Goal: Check status: Check status

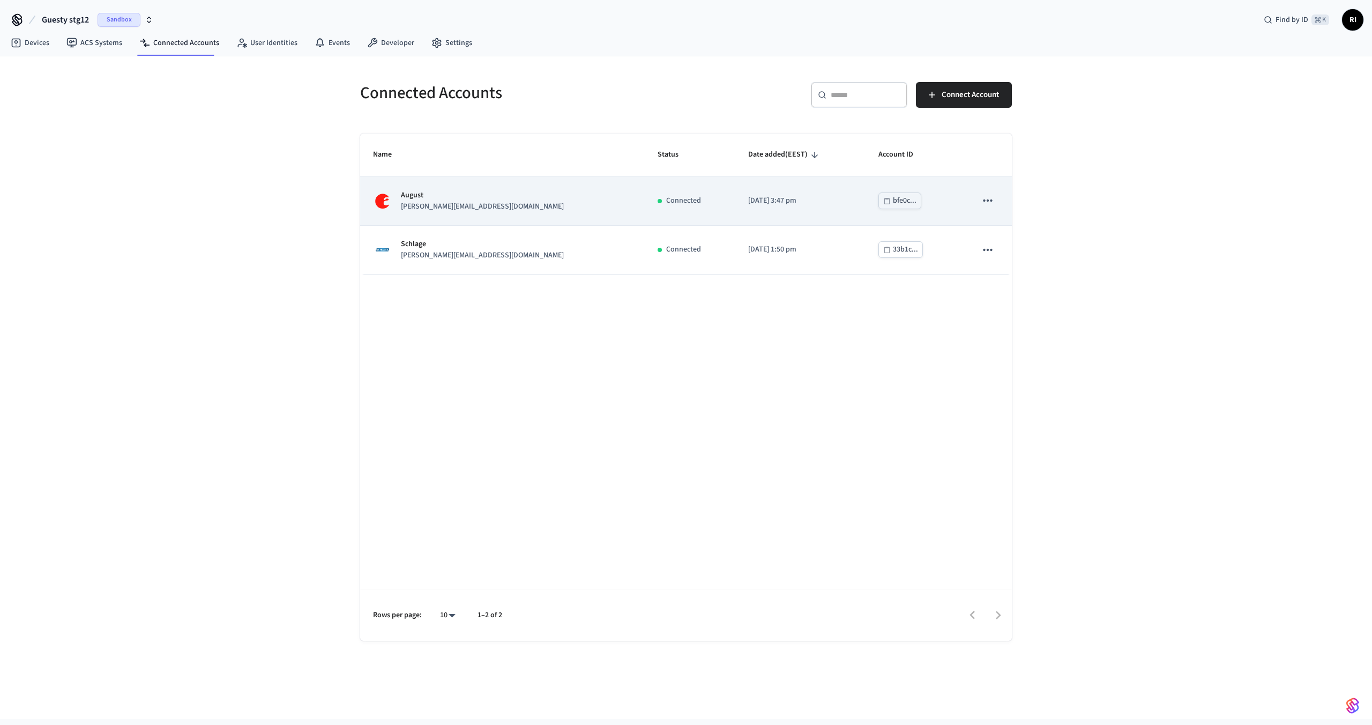
click at [507, 212] on div "[PERSON_NAME] [PERSON_NAME][EMAIL_ADDRESS][DOMAIN_NAME]" at bounding box center [502, 201] width 259 height 23
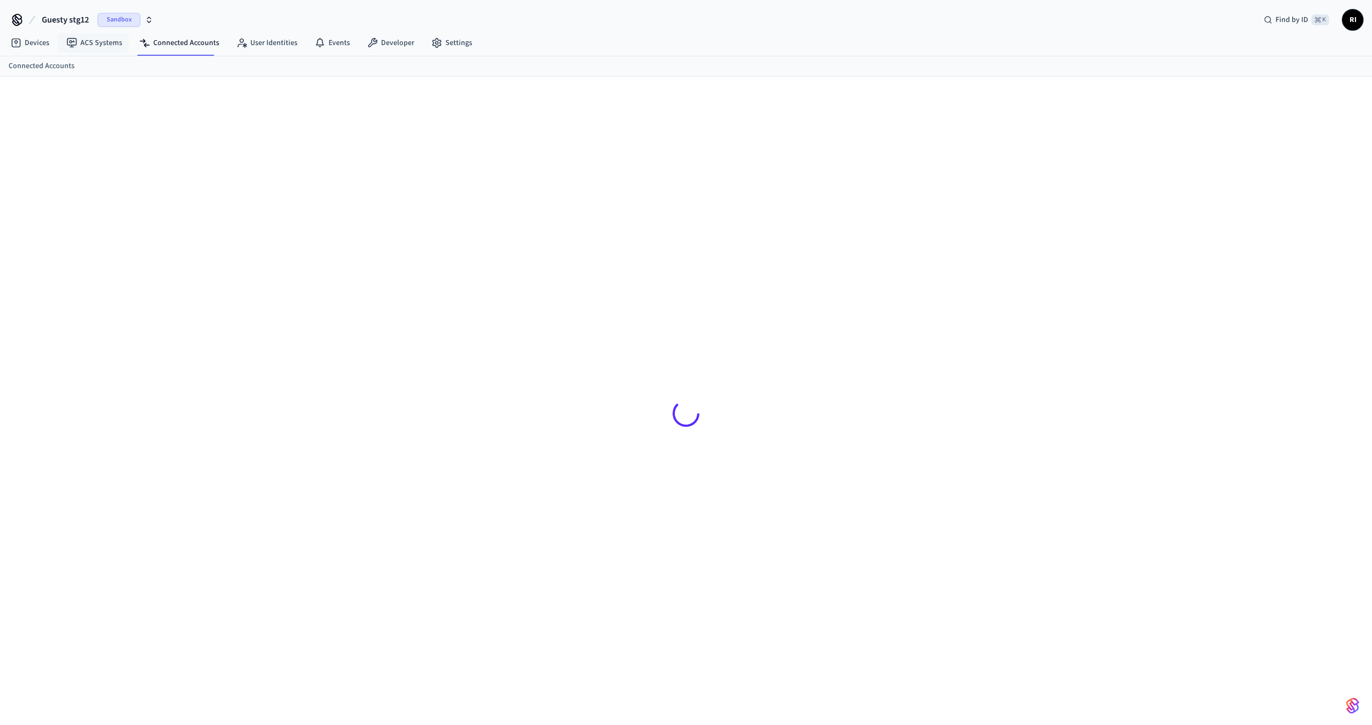
click at [71, 19] on span "Guesty stg12" at bounding box center [65, 19] width 47 height 13
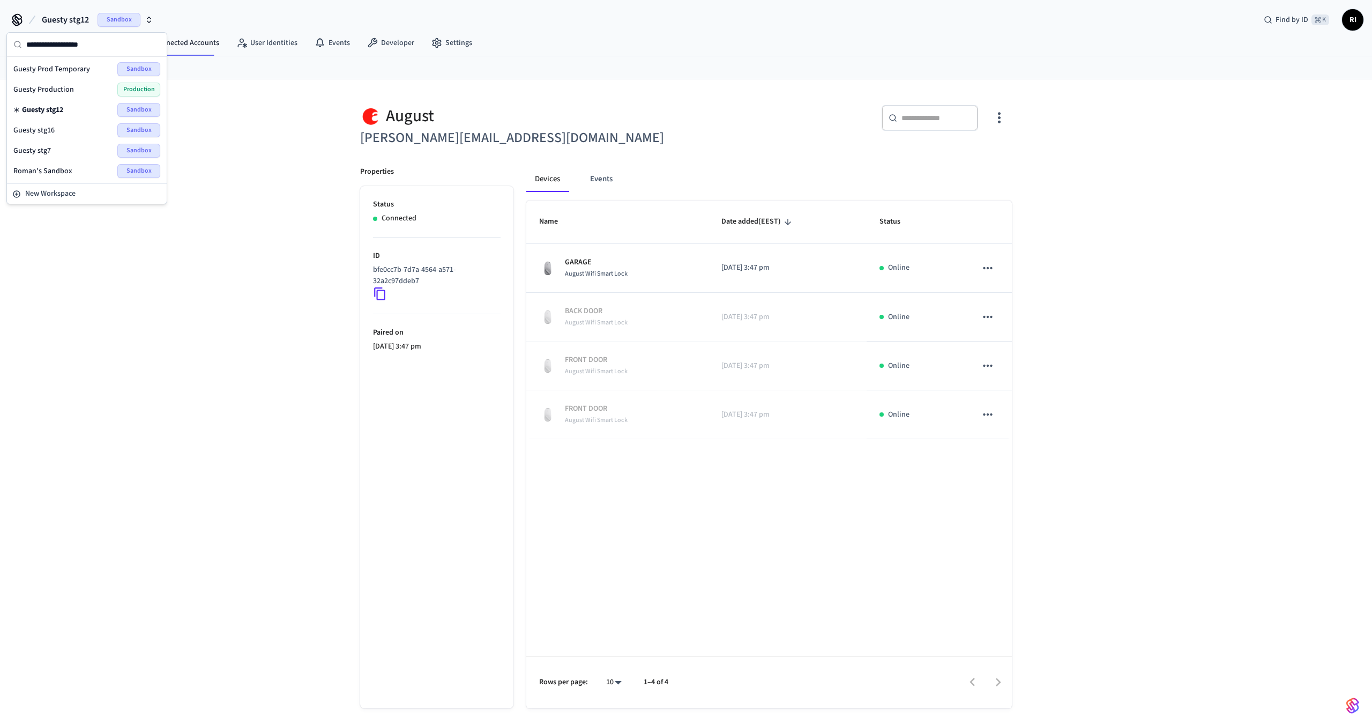
click at [94, 86] on div "Guesty Production Production" at bounding box center [86, 90] width 147 height 14
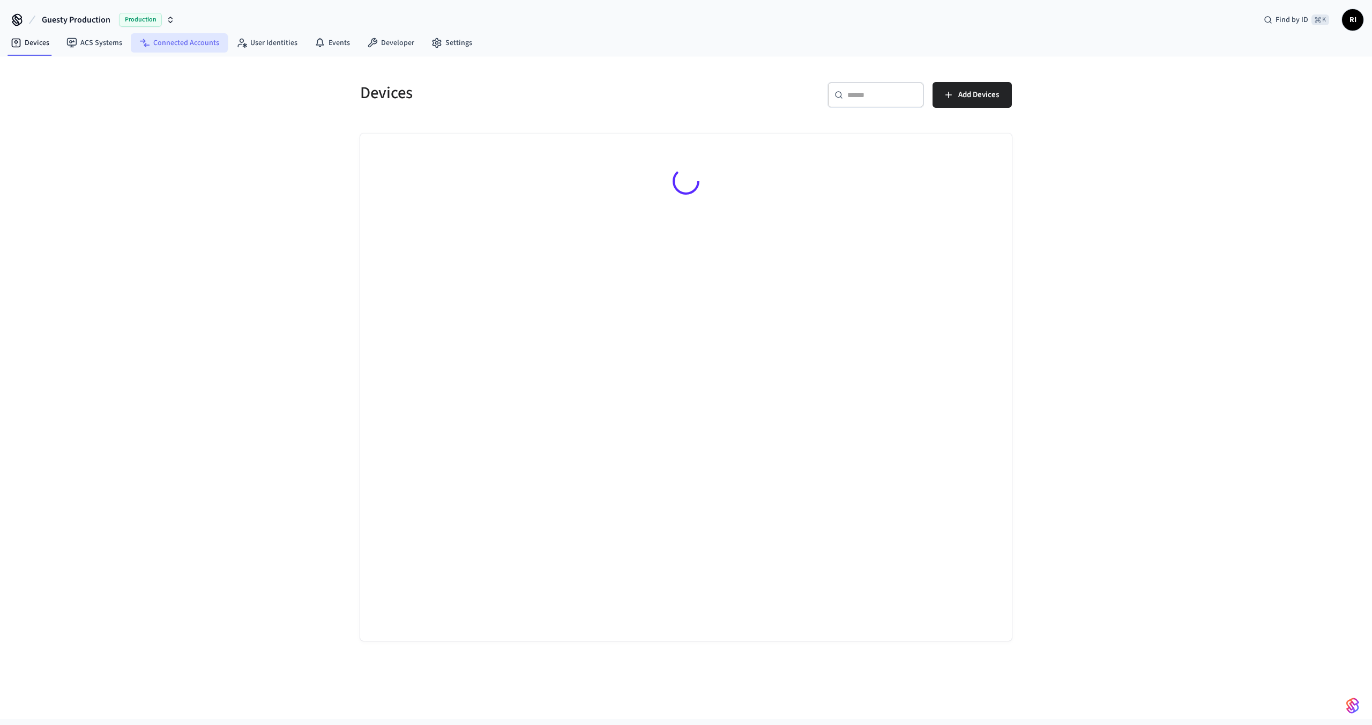
click at [182, 41] on link "Connected Accounts" at bounding box center [179, 42] width 97 height 19
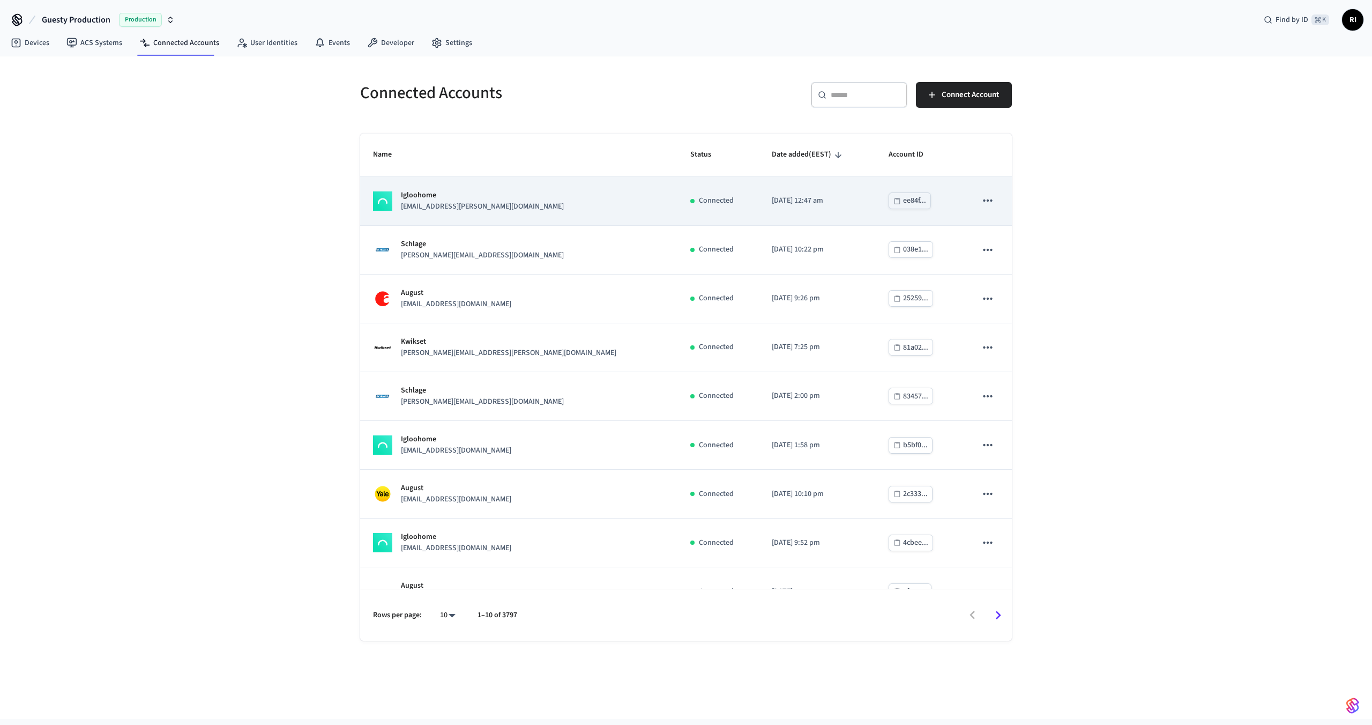
click at [521, 214] on td "Igloohome max.burton@mac.com" at bounding box center [518, 200] width 317 height 49
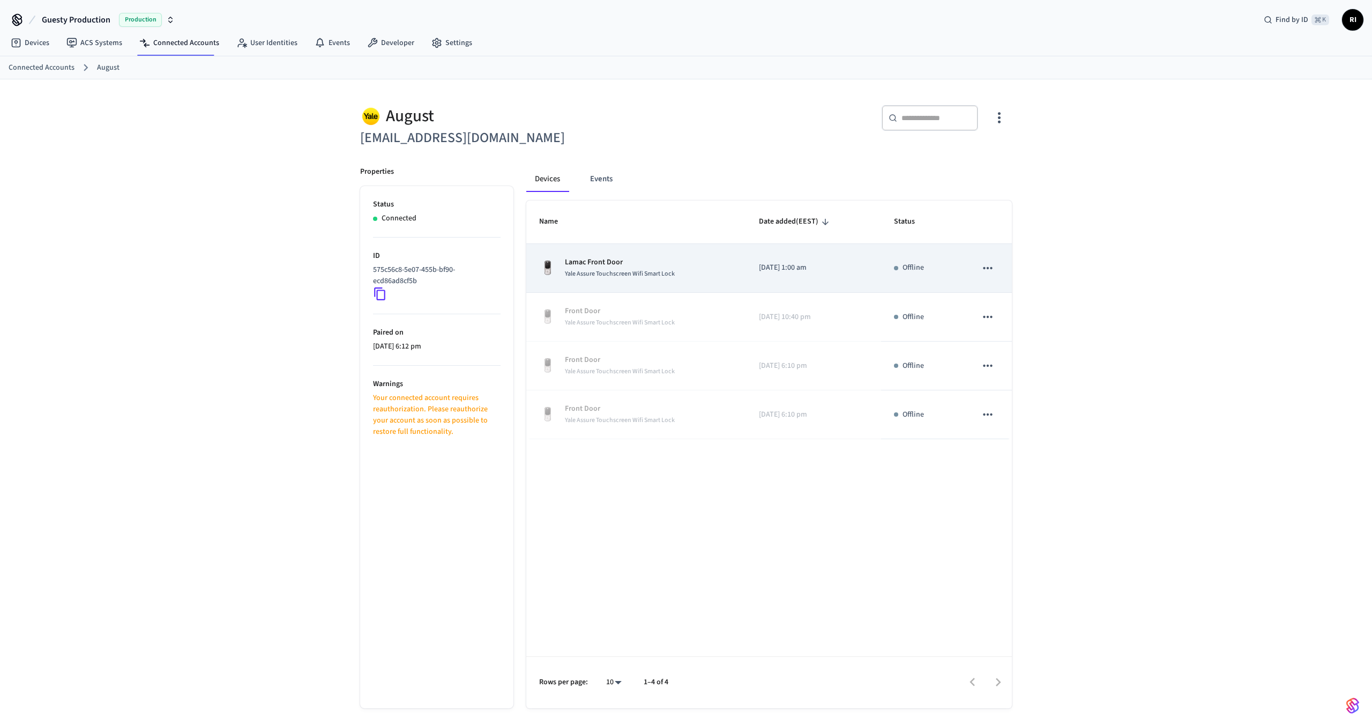
click at [984, 267] on icon "sticky table" at bounding box center [987, 268] width 9 height 2
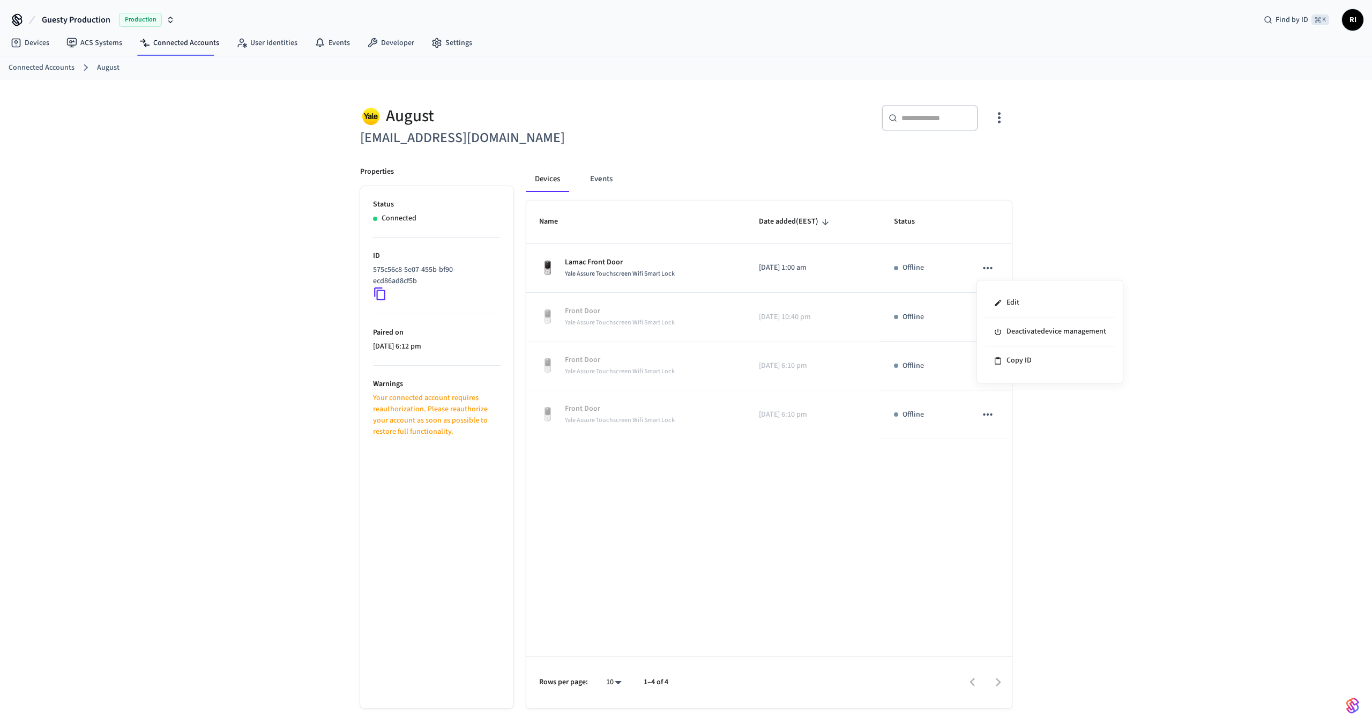
click at [862, 504] on div at bounding box center [686, 362] width 1372 height 725
drag, startPoint x: 463, startPoint y: 436, endPoint x: 370, endPoint y: 399, distance: 100.5
click at [370, 399] on ul "Status Connected ID 575c56c8-5e07-455b-bf90-ecd86ad8cf5b Paired on 2023/10/20 a…" at bounding box center [436, 447] width 153 height 522
copy p "Your connected account requires reauthorization. Please reauthorize your accoun…"
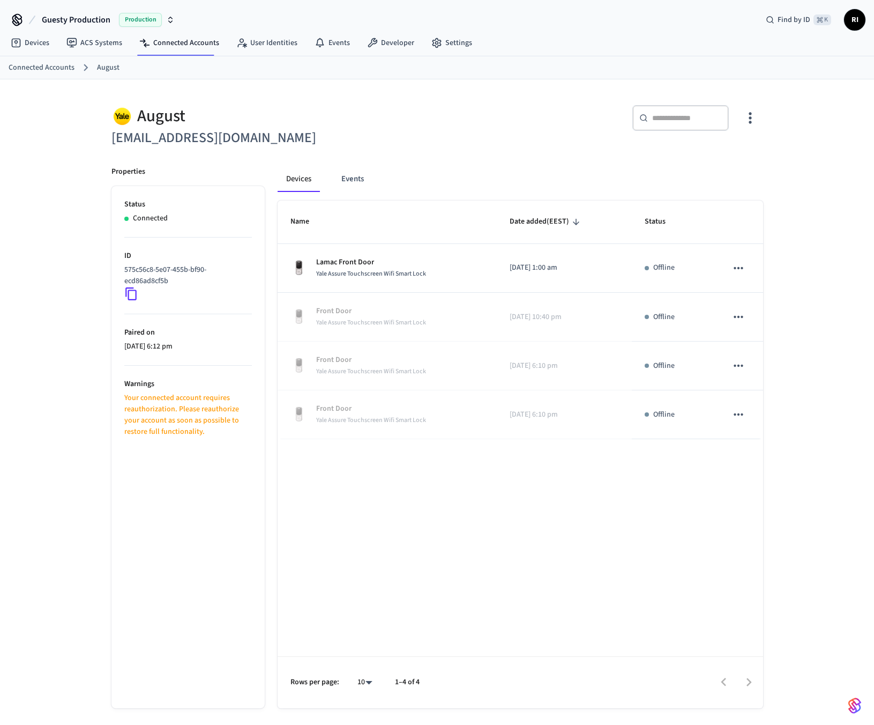
click at [821, 202] on div "August chase@bloomingpc.com ​ ​ Properties Status Connected ID 575c56c8-5e07-45…" at bounding box center [437, 410] width 874 height 663
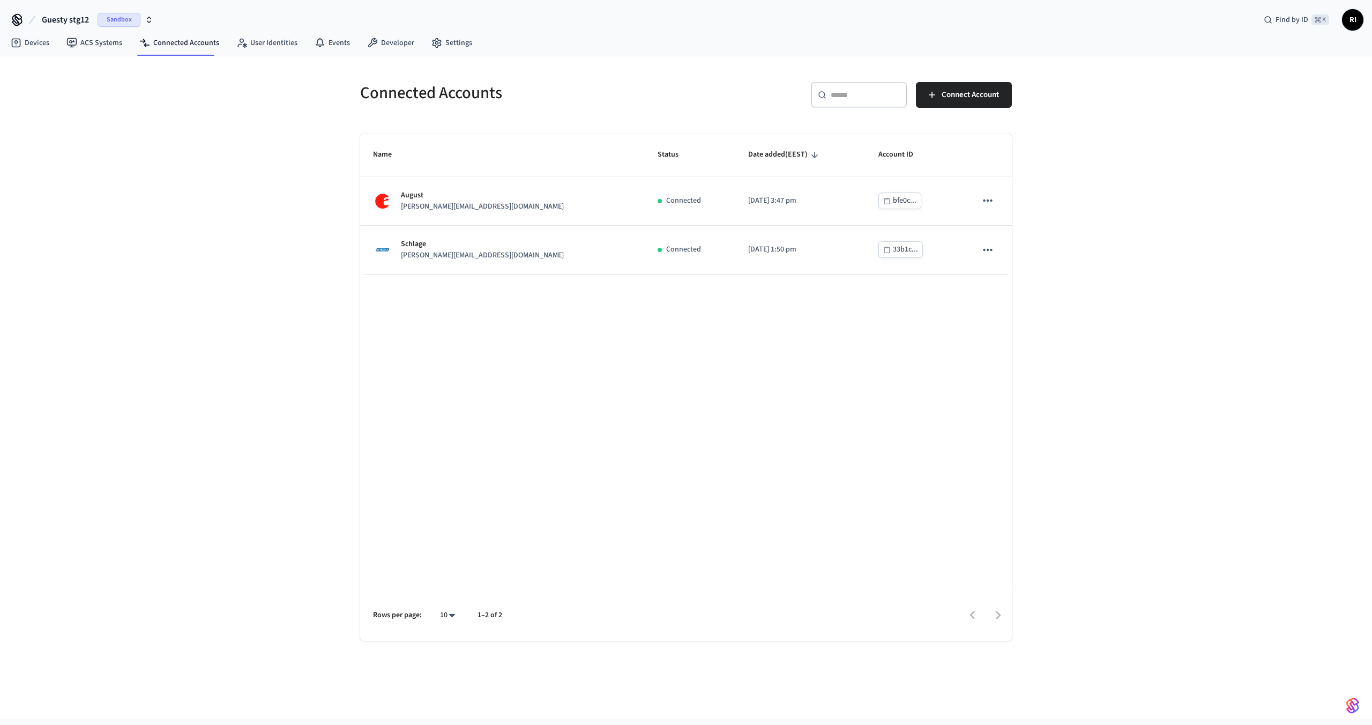
click at [83, 21] on span "Guesty stg12" at bounding box center [65, 19] width 47 height 13
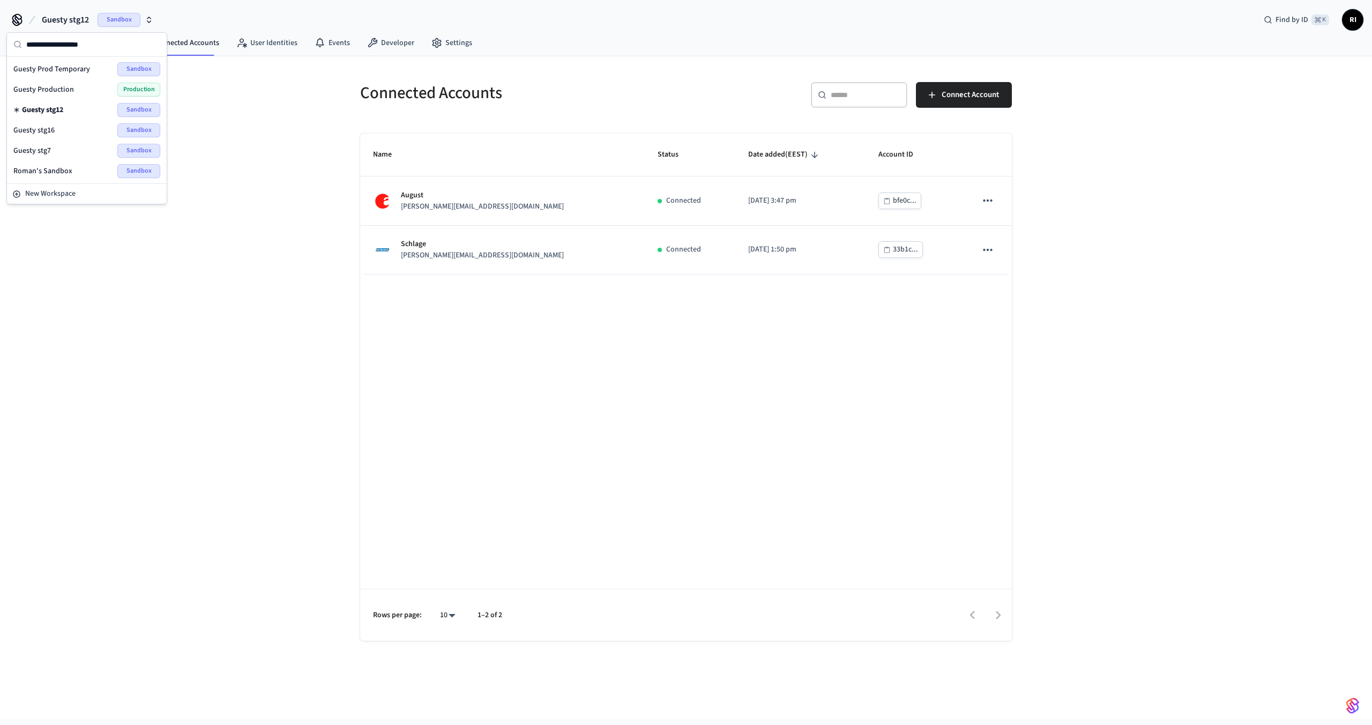
click at [130, 90] on span "Production" at bounding box center [138, 90] width 43 height 14
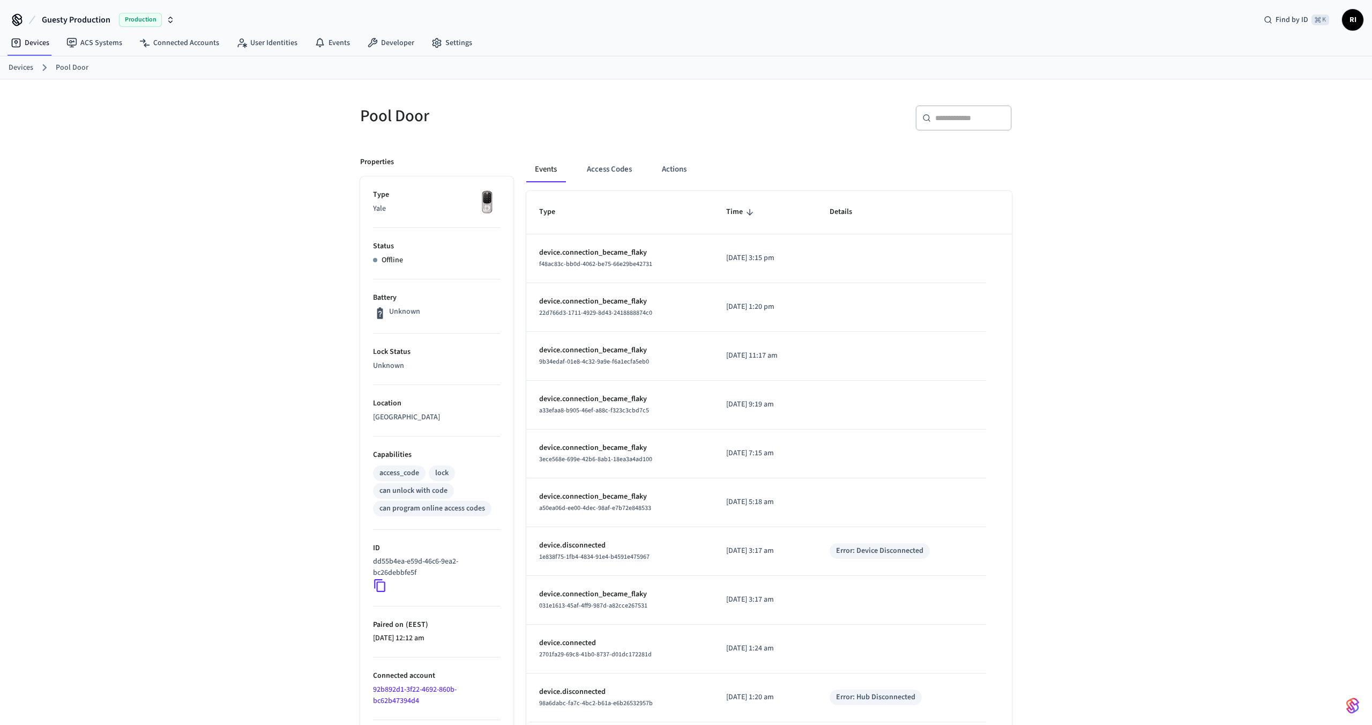
scroll to position [98, 0]
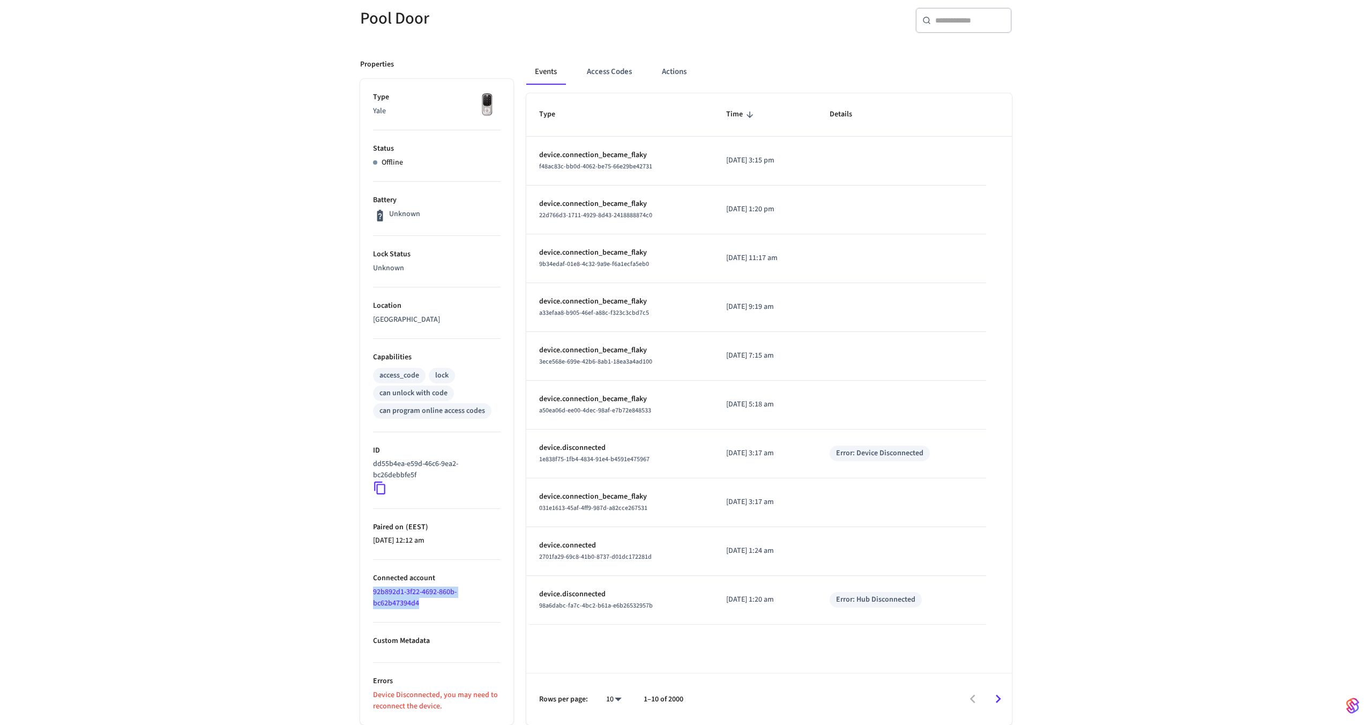
drag, startPoint x: 421, startPoint y: 602, endPoint x: 361, endPoint y: 591, distance: 60.5
click at [361, 591] on ul "Type Yale Status Offline Battery Unknown Lock Status Unknown Location HLB Main …" at bounding box center [436, 402] width 153 height 646
copy link "92b892d1-3f22-4692-860b-bc62b47394d4"
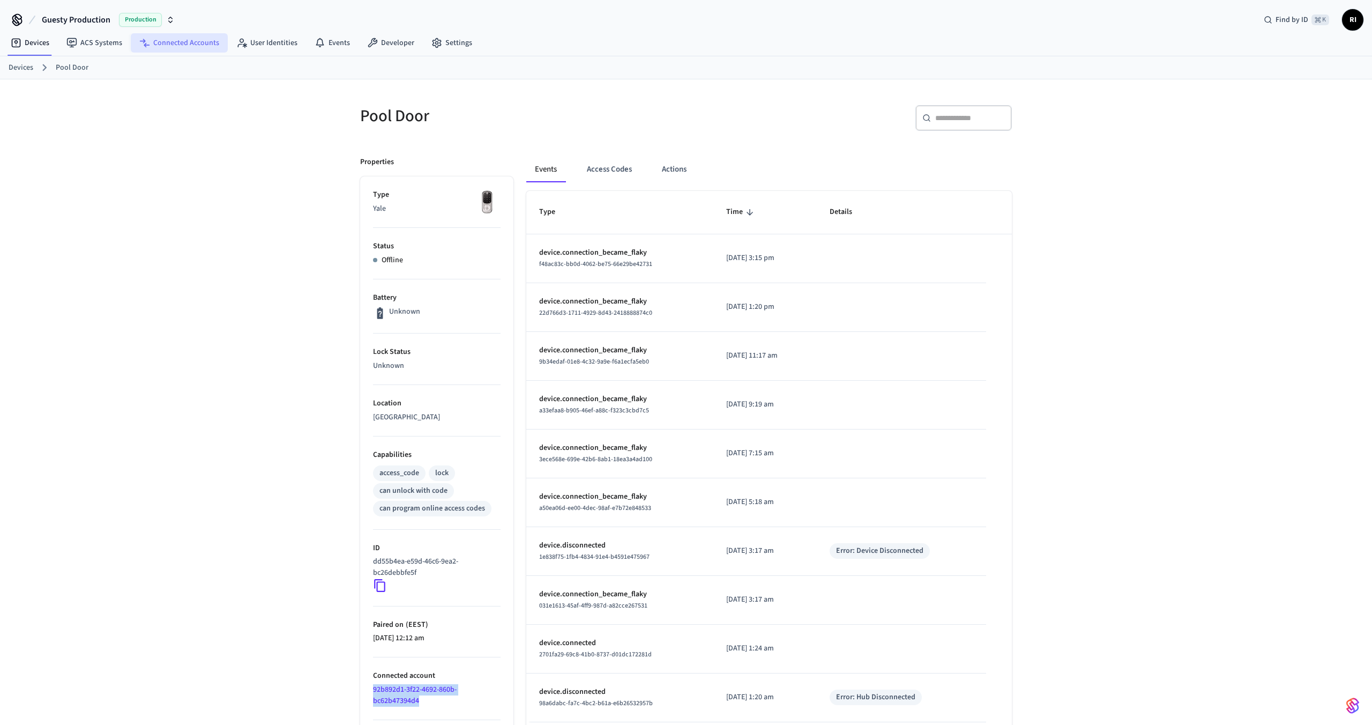
click at [172, 41] on link "Connected Accounts" at bounding box center [179, 42] width 97 height 19
